Goal: Information Seeking & Learning: Learn about a topic

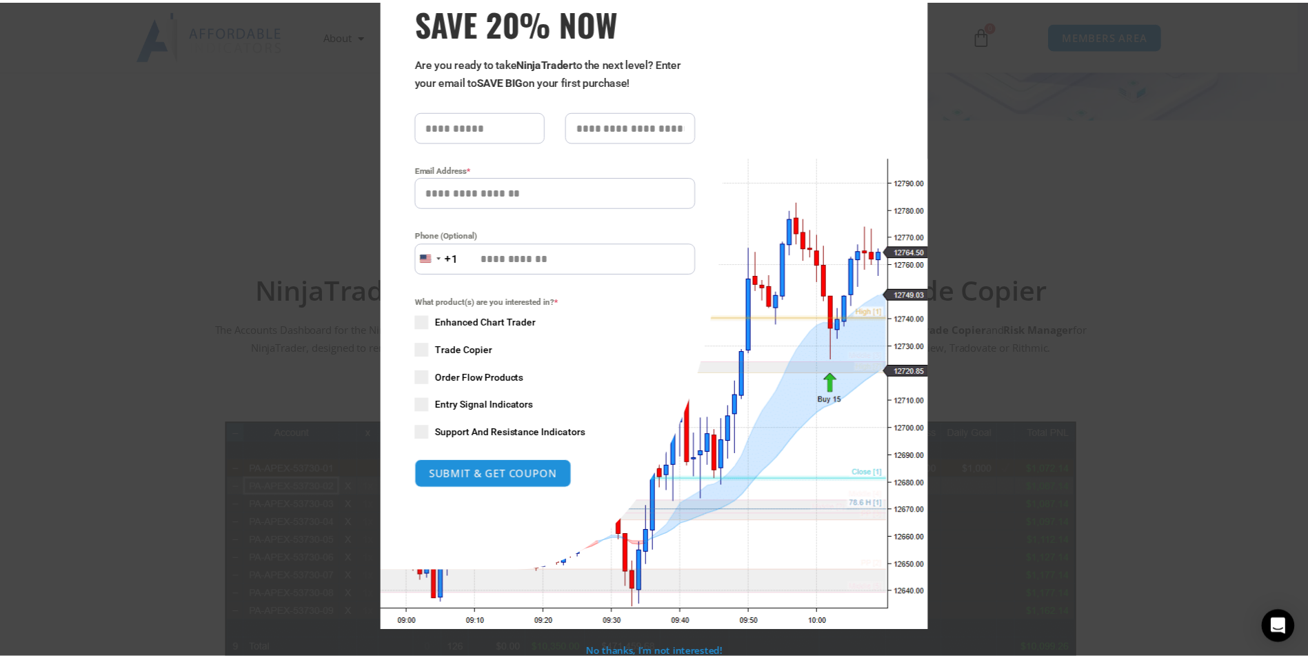
scroll to position [84, 0]
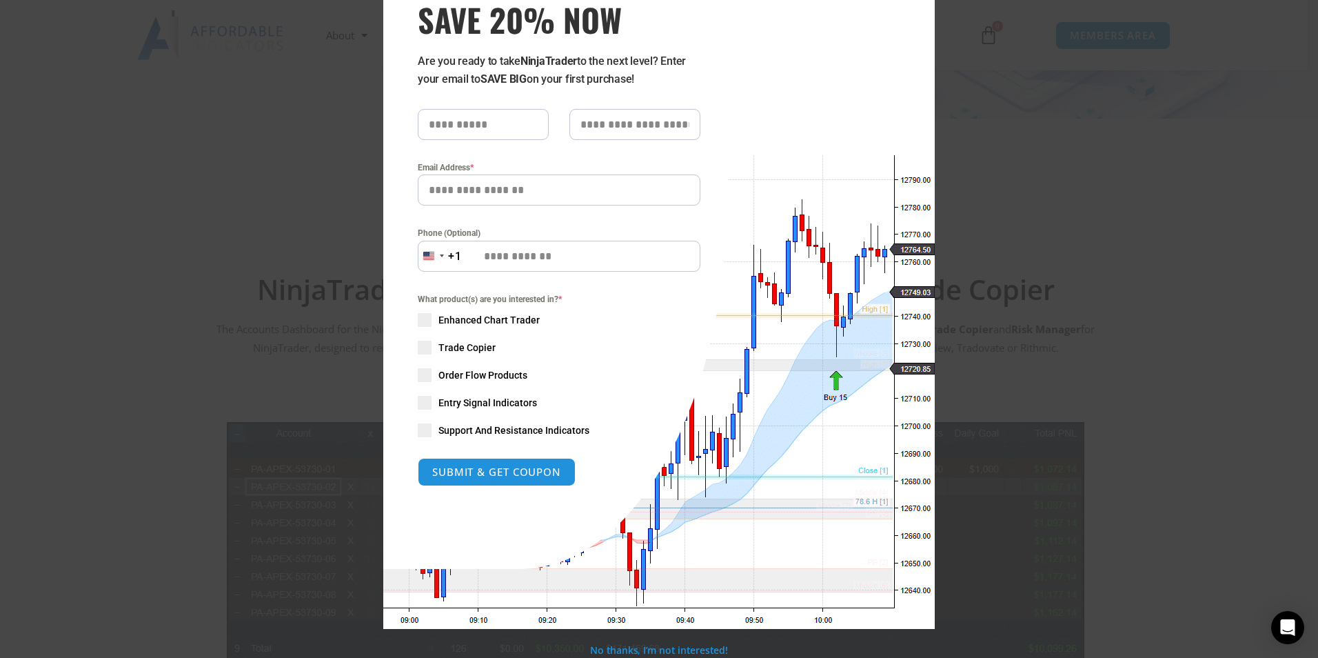
click at [1003, 219] on div "Close this module SAVE 20% NOW Are you ready to take NinjaTrader to the next le…" at bounding box center [659, 329] width 1318 height 658
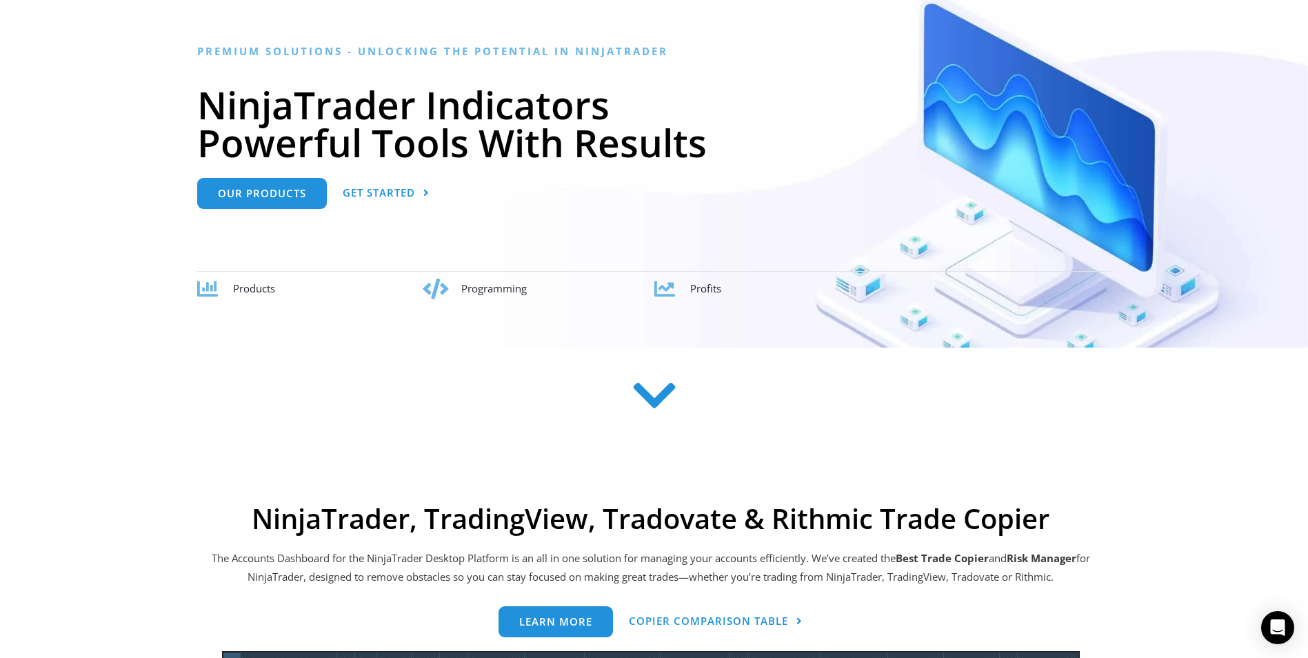
scroll to position [0, 0]
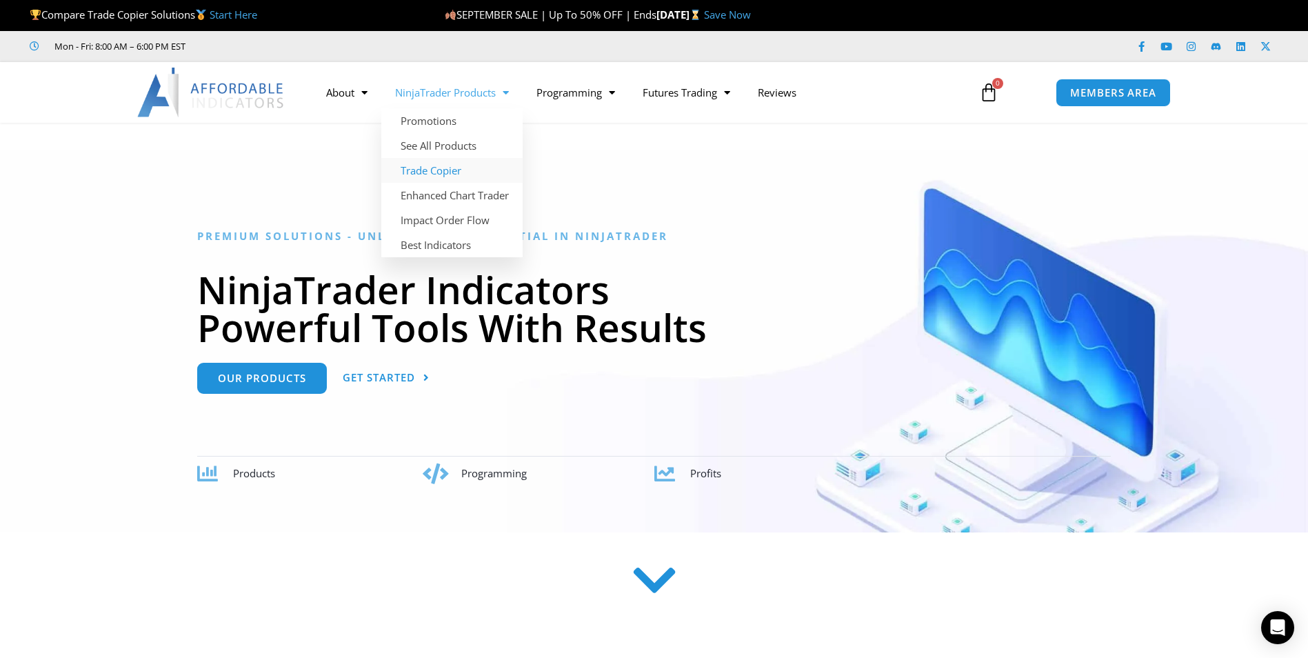
click at [427, 170] on link "Trade Copier" at bounding box center [451, 170] width 141 height 25
